Goal: Transaction & Acquisition: Purchase product/service

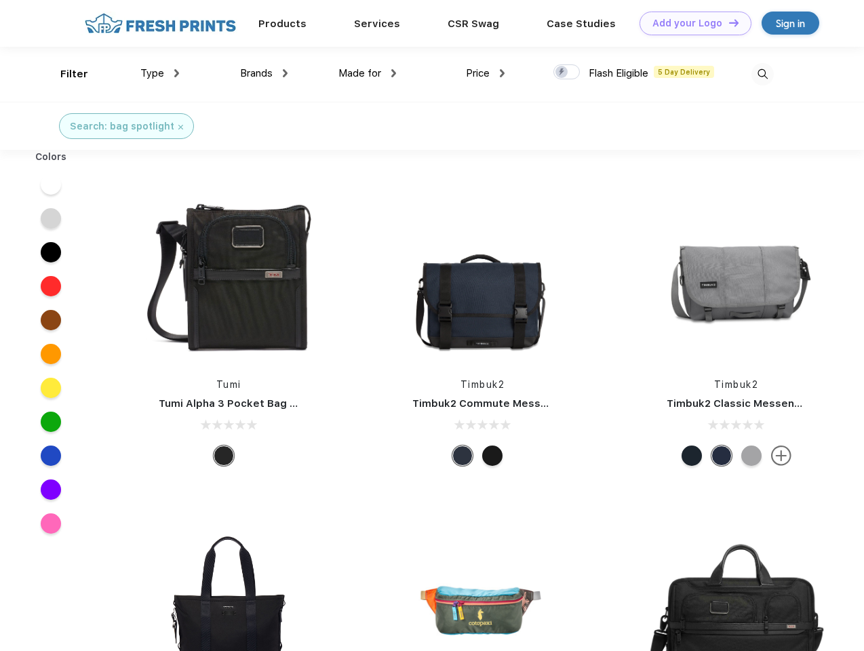
click at [691, 23] on link "Add your Logo Design Tool" at bounding box center [696, 24] width 112 height 24
click at [0, 0] on div "Design Tool" at bounding box center [0, 0] width 0 height 0
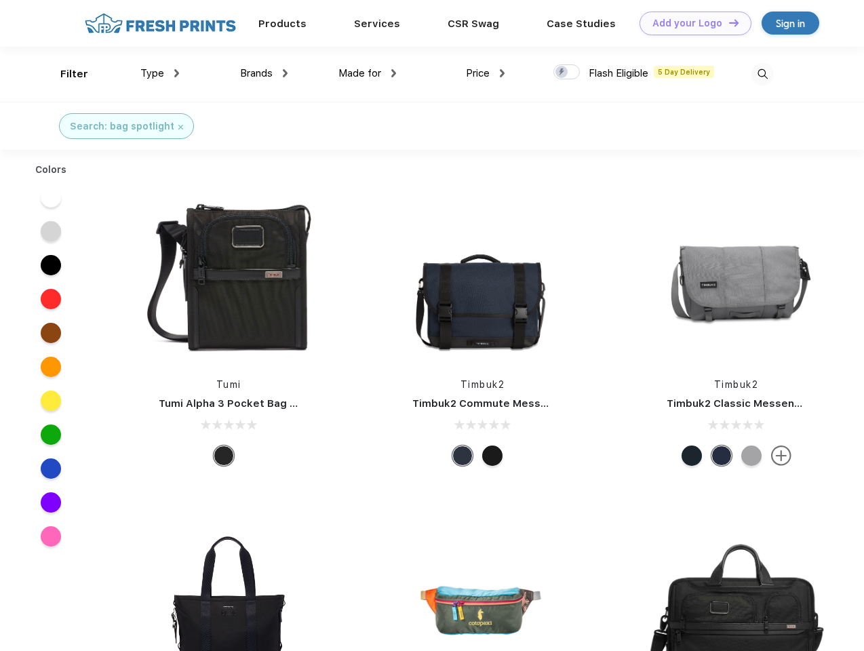
click at [728, 22] on link "Add your Logo Design Tool" at bounding box center [696, 24] width 112 height 24
click at [65, 74] on div "Filter" at bounding box center [74, 74] width 28 height 16
click at [160, 73] on span "Type" at bounding box center [152, 73] width 24 height 12
click at [264, 73] on span "Brands" at bounding box center [256, 73] width 33 height 12
click at [368, 73] on span "Made for" at bounding box center [360, 73] width 43 height 12
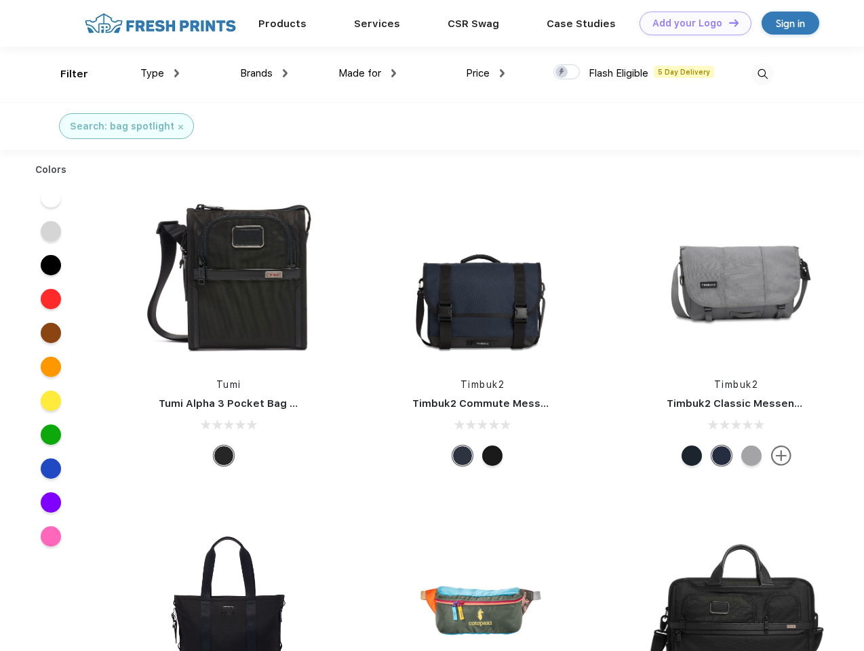
click at [486, 73] on span "Price" at bounding box center [478, 73] width 24 height 12
click at [567, 73] on div at bounding box center [567, 71] width 26 height 15
click at [562, 73] on input "checkbox" at bounding box center [558, 68] width 9 height 9
click at [763, 74] on img at bounding box center [763, 74] width 22 height 22
